Goal: Task Accomplishment & Management: Manage account settings

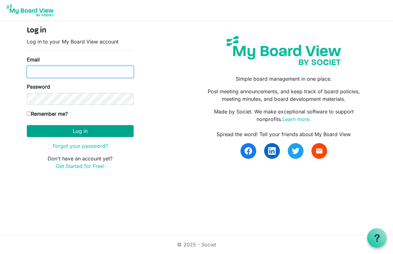
type input "[EMAIL_ADDRESS][DOMAIN_NAME]"
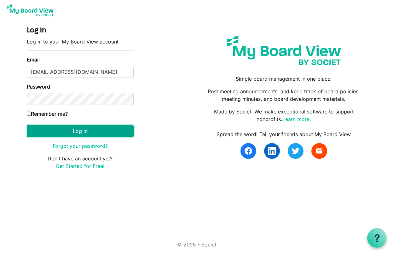
click at [61, 133] on button "Log in" at bounding box center [80, 131] width 107 height 12
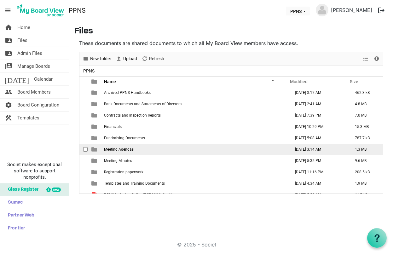
scroll to position [18, 0]
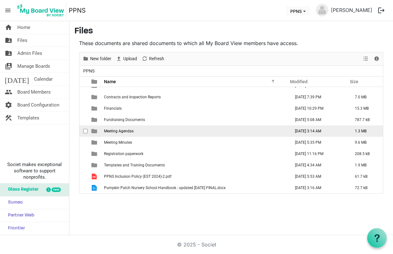
click at [94, 132] on span "is template cell column header type" at bounding box center [94, 131] width 6 height 6
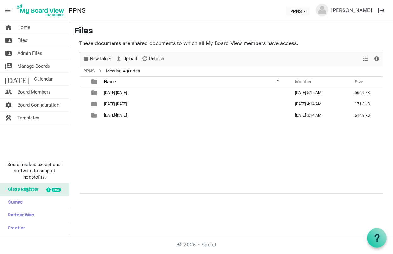
scroll to position [0, 0]
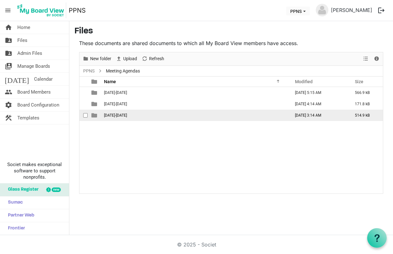
click at [109, 115] on span "[DATE]-[DATE]" at bounding box center [115, 115] width 23 height 4
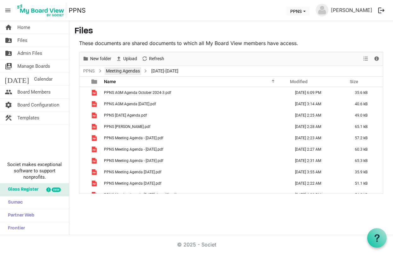
click at [114, 73] on link "Meeting Agendas" at bounding box center [123, 71] width 37 height 8
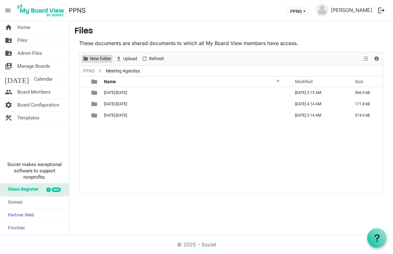
click at [102, 57] on span "New folder" at bounding box center [101, 59] width 22 height 8
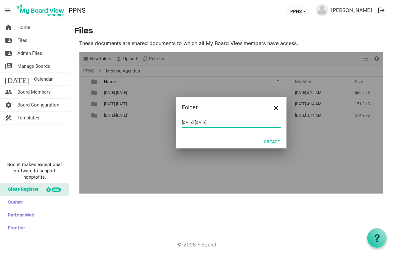
type input "[DATE]-[DATE]"
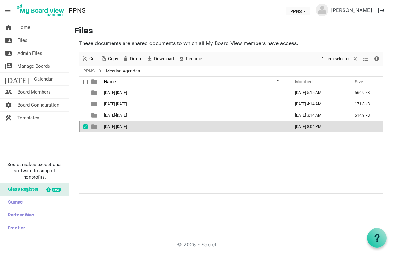
click at [93, 127] on span "is template cell column header type" at bounding box center [94, 127] width 6 height 6
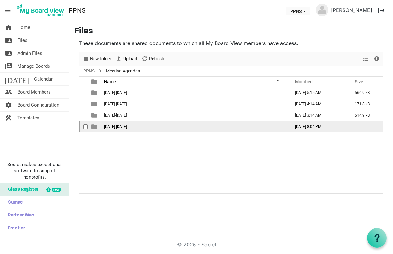
click at [93, 127] on span "is template cell column header type" at bounding box center [94, 127] width 6 height 6
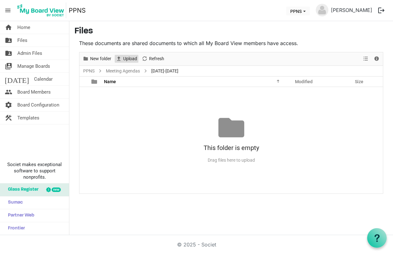
click at [132, 60] on span "Upload" at bounding box center [130, 59] width 15 height 8
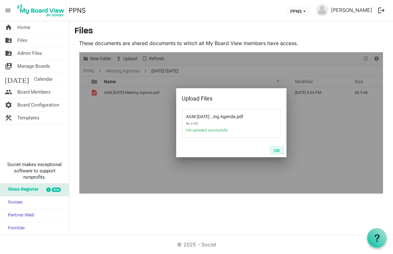
click at [274, 151] on button "OK" at bounding box center [277, 150] width 14 height 9
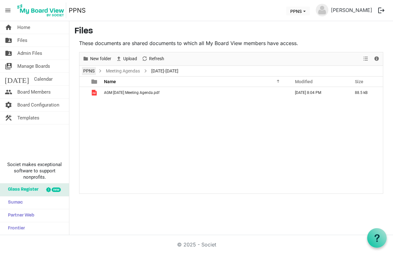
click at [91, 70] on link "PPNS" at bounding box center [89, 71] width 14 height 8
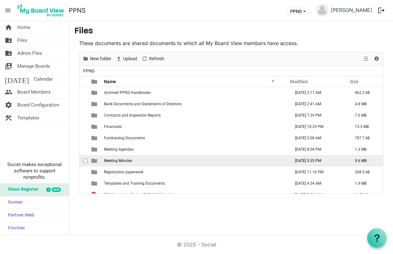
click at [95, 161] on span "is template cell column header type" at bounding box center [94, 161] width 6 height 6
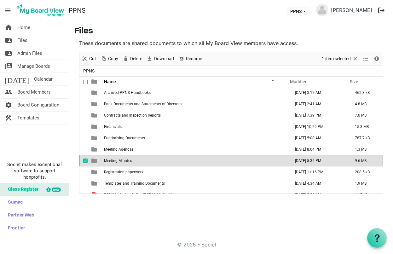
click at [95, 161] on span "is template cell column header type" at bounding box center [94, 161] width 6 height 6
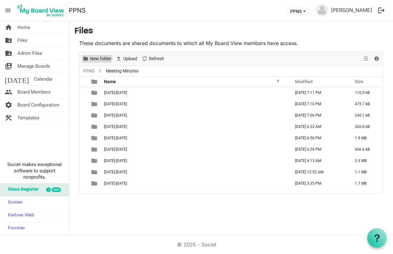
click at [101, 61] on span "New folder" at bounding box center [101, 59] width 22 height 8
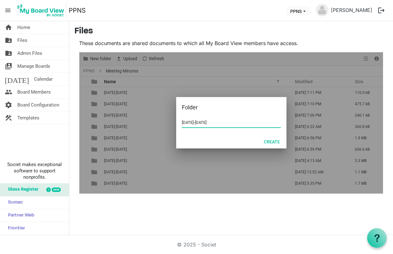
type input "2025-2026"
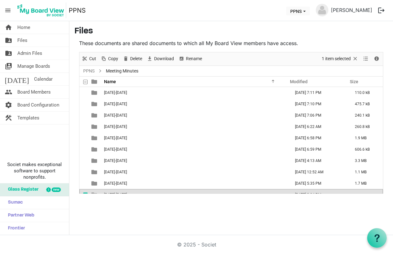
scroll to position [7, 0]
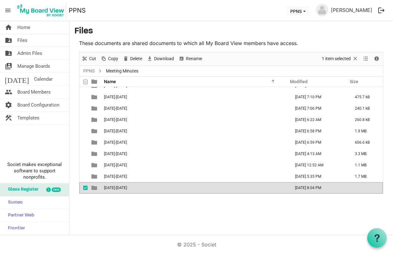
click at [94, 187] on span "is template cell column header type" at bounding box center [94, 188] width 6 height 6
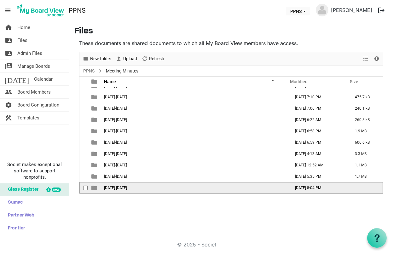
click at [94, 187] on span "is template cell column header type" at bounding box center [94, 188] width 6 height 6
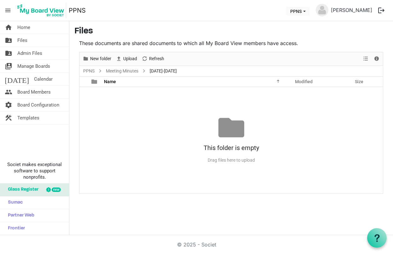
scroll to position [0, 0]
click at [127, 56] on span "Upload" at bounding box center [130, 59] width 15 height 8
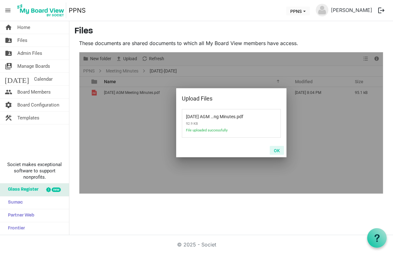
click at [279, 153] on button "OK" at bounding box center [277, 150] width 14 height 9
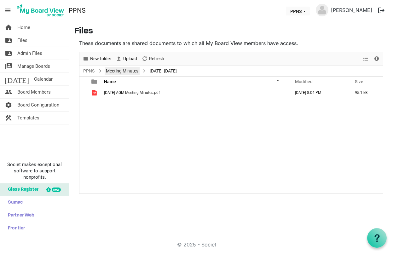
click at [108, 72] on link "Meeting Minutes" at bounding box center [122, 71] width 35 height 8
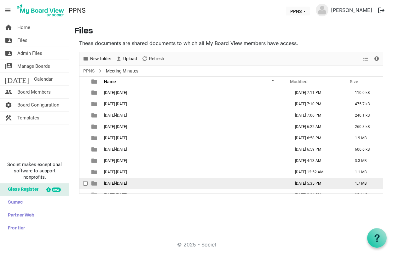
scroll to position [7, 0]
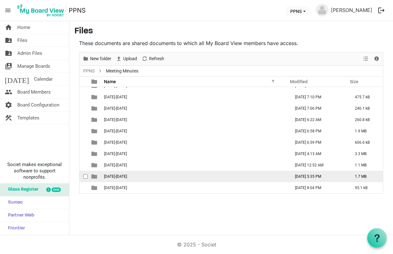
click at [94, 179] on span "is template cell column header type" at bounding box center [94, 177] width 6 height 6
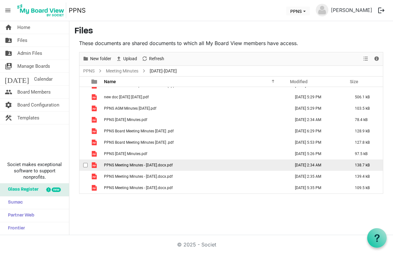
scroll to position [18, 0]
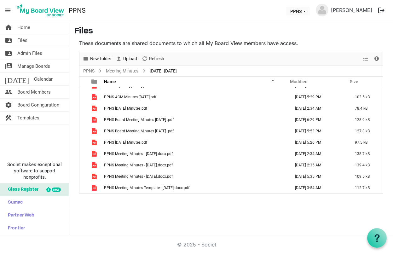
click at [216, 227] on div "home Home folder_shared Files folder_shared Admin Files switch_account Manage B…" at bounding box center [196, 128] width 393 height 214
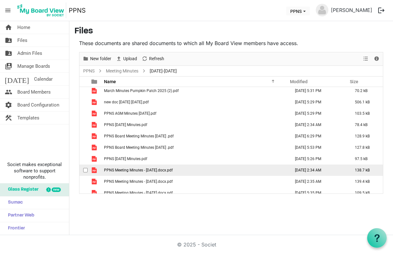
scroll to position [0, 0]
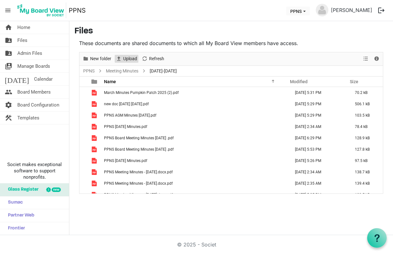
click at [124, 60] on span "Upload" at bounding box center [130, 59] width 15 height 8
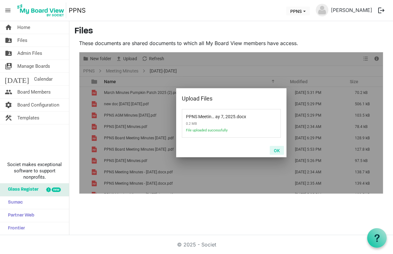
click at [277, 151] on button "OK" at bounding box center [277, 150] width 14 height 9
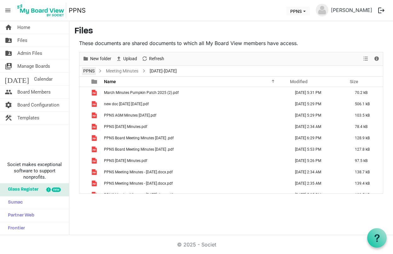
click at [93, 69] on link "PPNS" at bounding box center [89, 71] width 14 height 8
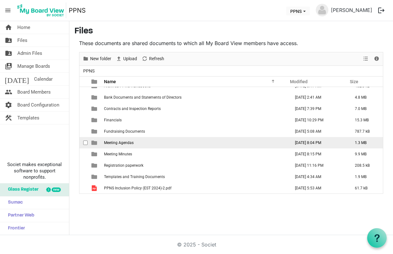
scroll to position [9, 0]
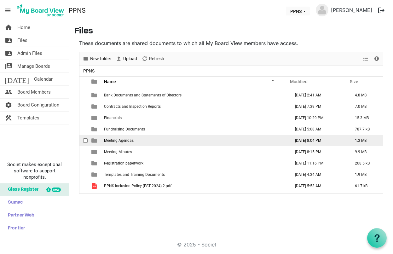
click at [92, 140] on span "is template cell column header type" at bounding box center [94, 141] width 6 height 6
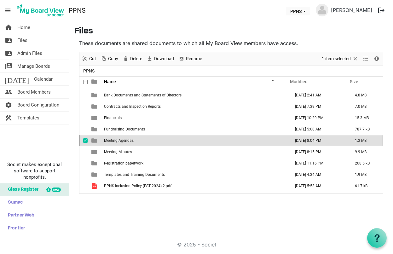
click at [92, 140] on span "is template cell column header type" at bounding box center [94, 141] width 6 height 6
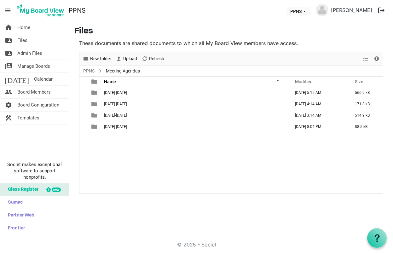
scroll to position [0, 0]
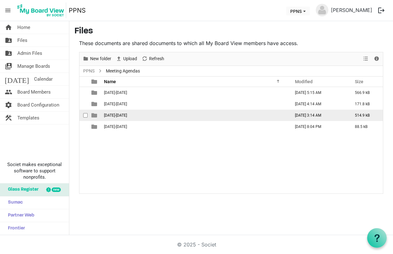
click at [95, 116] on span "is template cell column header type" at bounding box center [94, 116] width 6 height 6
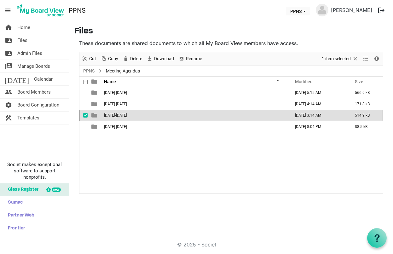
click at [95, 116] on span "is template cell column header type" at bounding box center [94, 116] width 6 height 6
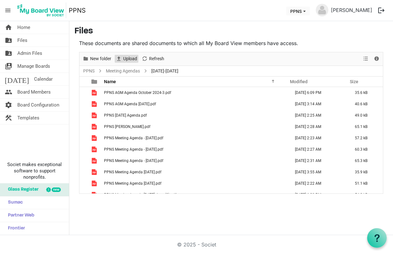
click at [123, 62] on span "Upload" at bounding box center [130, 59] width 15 height 8
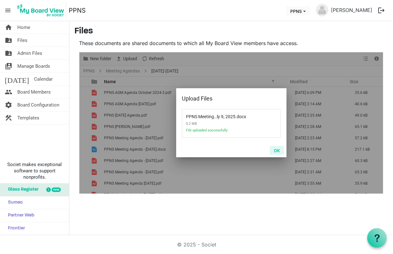
click at [277, 149] on button "OK" at bounding box center [277, 150] width 14 height 9
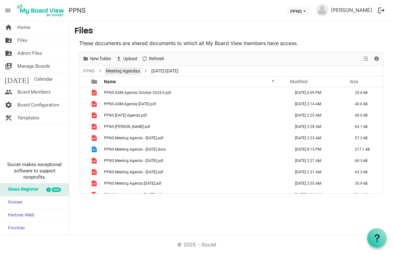
click at [122, 72] on link "Meeting Agendas" at bounding box center [123, 71] width 37 height 8
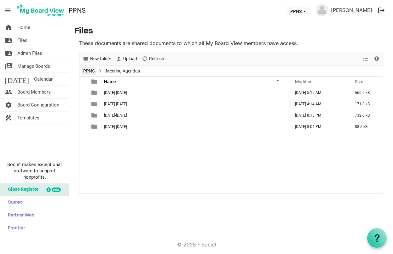
click at [92, 73] on link "PPNS" at bounding box center [89, 71] width 14 height 8
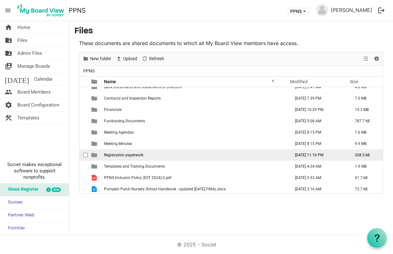
scroll to position [18, 0]
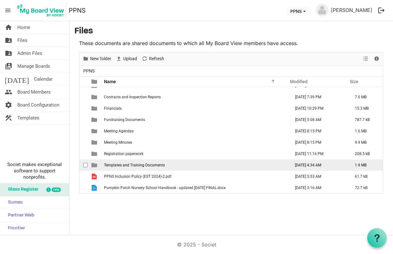
click at [92, 167] on span "is template cell column header type" at bounding box center [94, 165] width 6 height 6
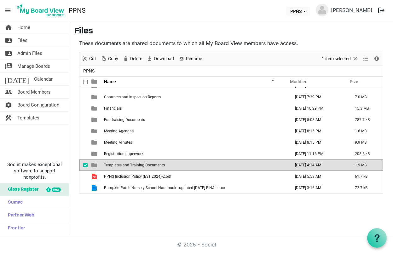
click at [92, 167] on span "is template cell column header type" at bounding box center [94, 165] width 6 height 6
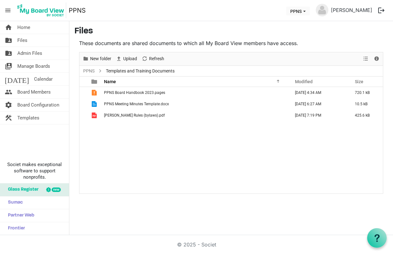
scroll to position [0, 0]
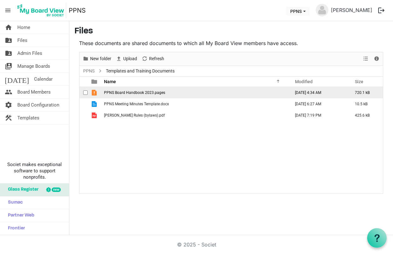
click at [94, 93] on span "is template cell column header type" at bounding box center [94, 93] width 6 height 6
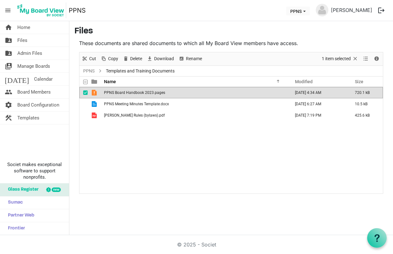
click at [94, 93] on span "is template cell column header type" at bounding box center [94, 93] width 6 height 6
